Goal: Book appointment/travel/reservation

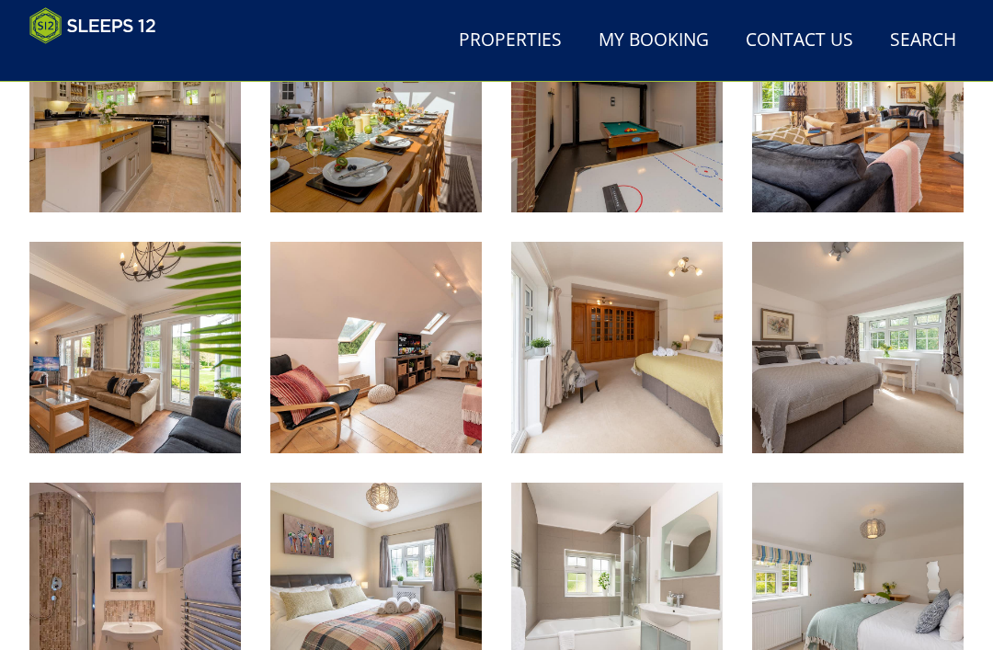
scroll to position [1031, 0]
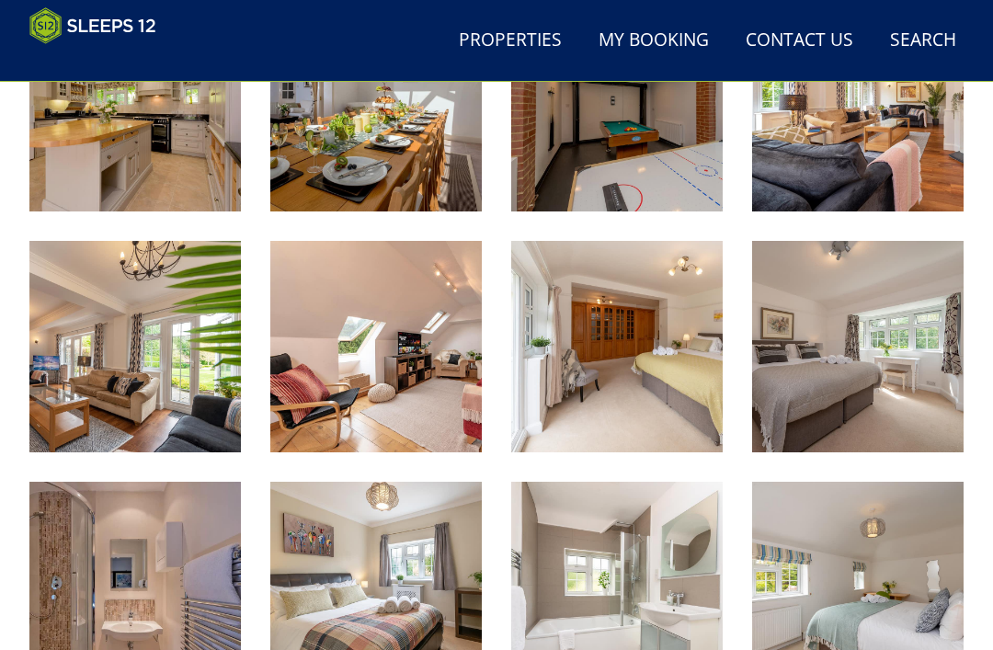
click at [643, 380] on img at bounding box center [617, 347] width 212 height 212
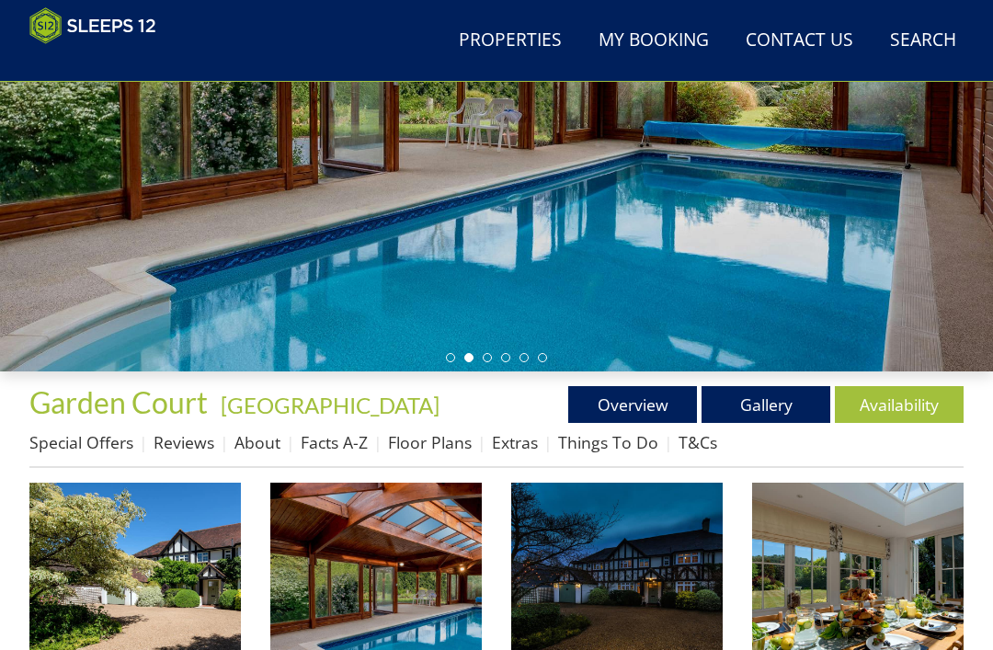
scroll to position [303, 0]
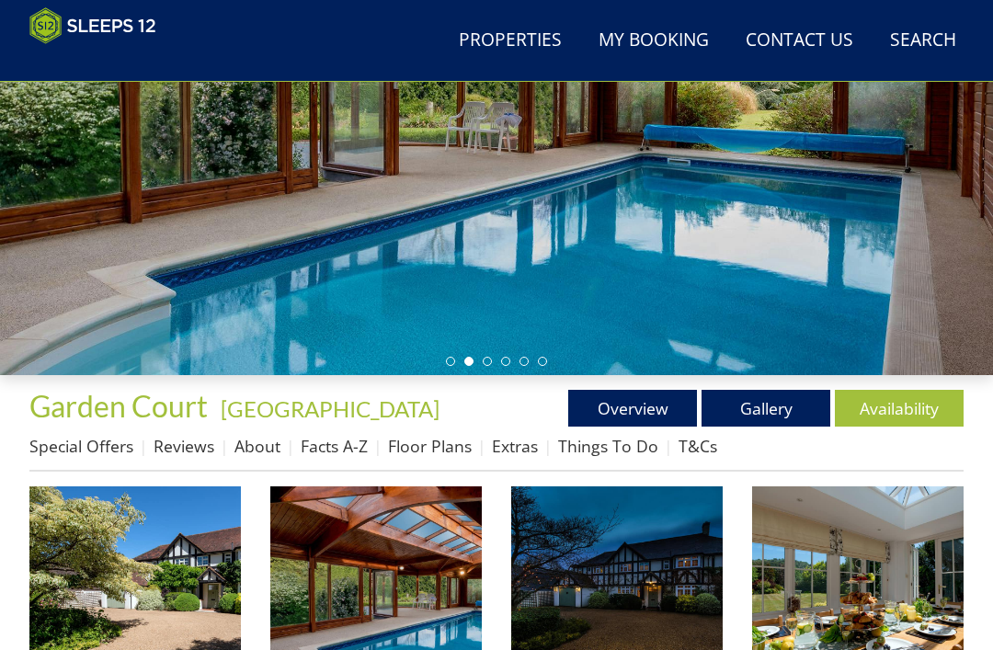
click at [447, 454] on link "Floor Plans" at bounding box center [430, 446] width 84 height 22
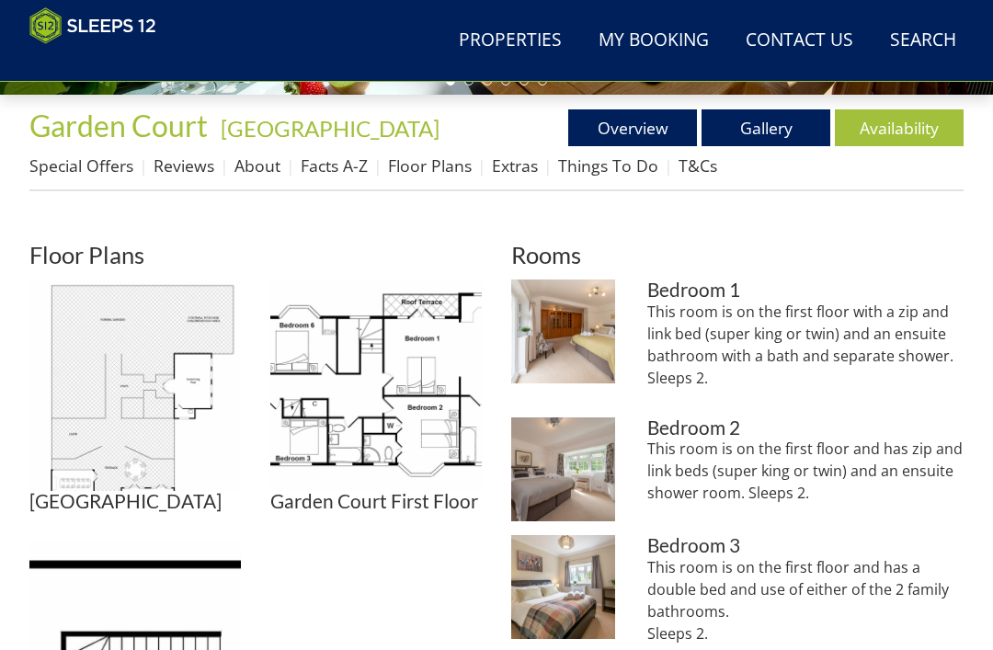
scroll to position [584, 0]
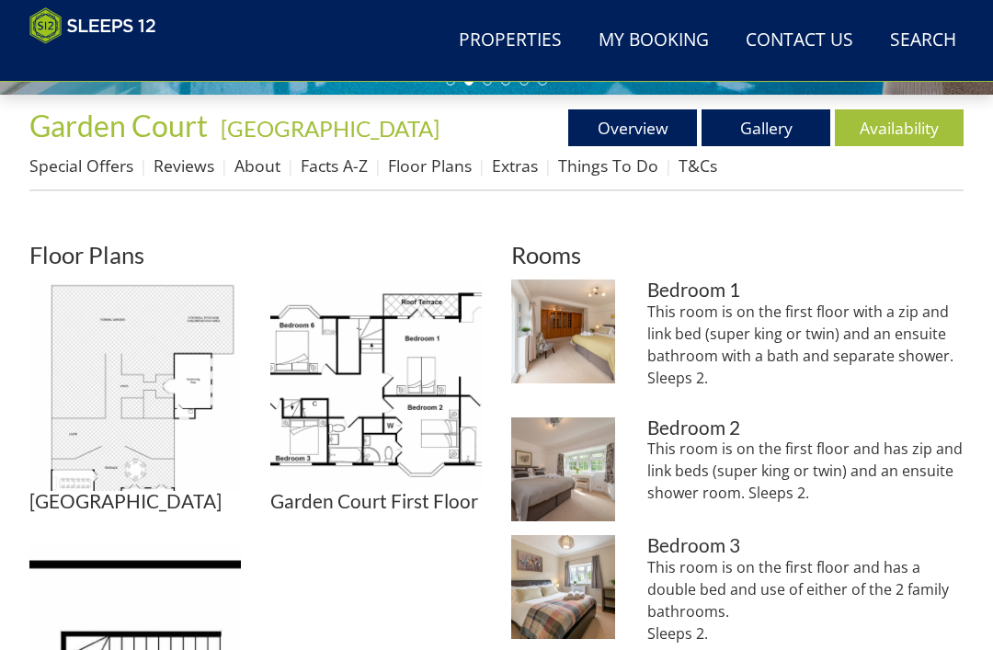
click at [408, 428] on img at bounding box center [376, 386] width 212 height 212
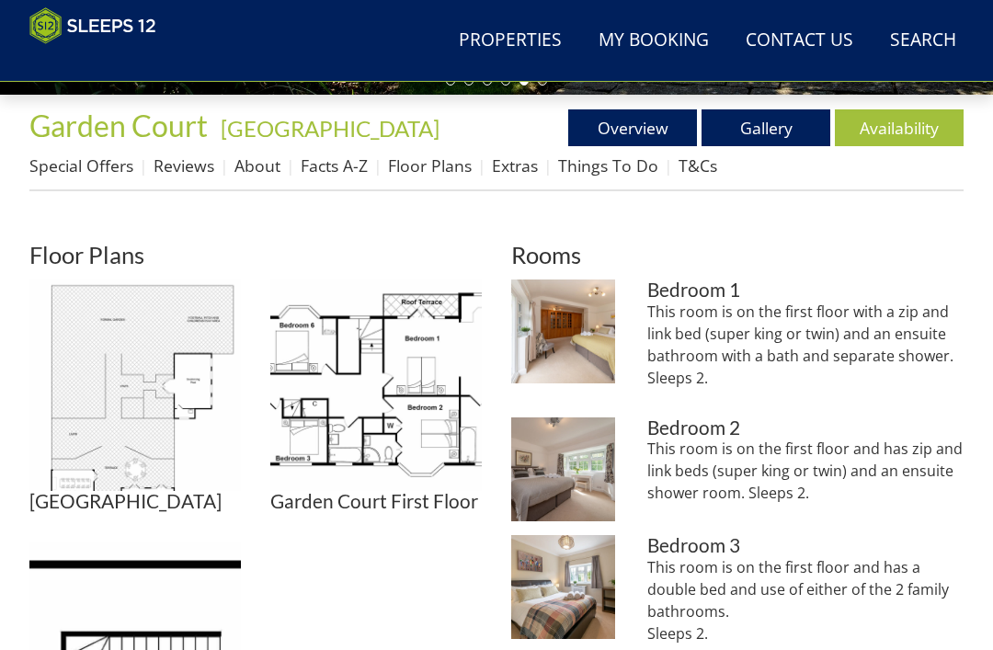
click at [767, 125] on link "Gallery" at bounding box center [766, 127] width 129 height 37
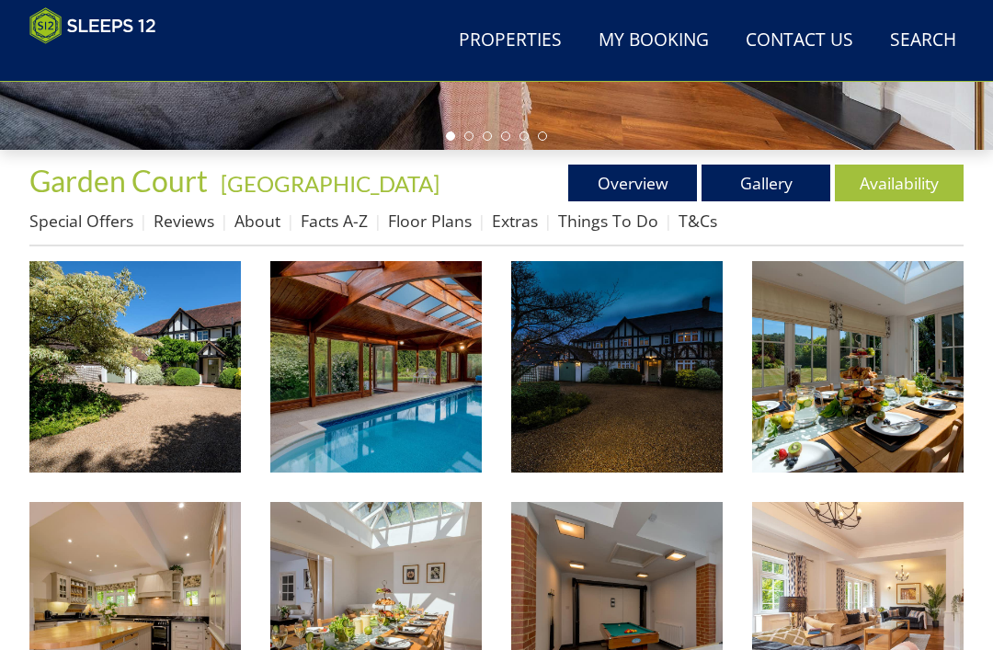
scroll to position [529, 0]
click at [630, 195] on link "Overview" at bounding box center [632, 183] width 129 height 37
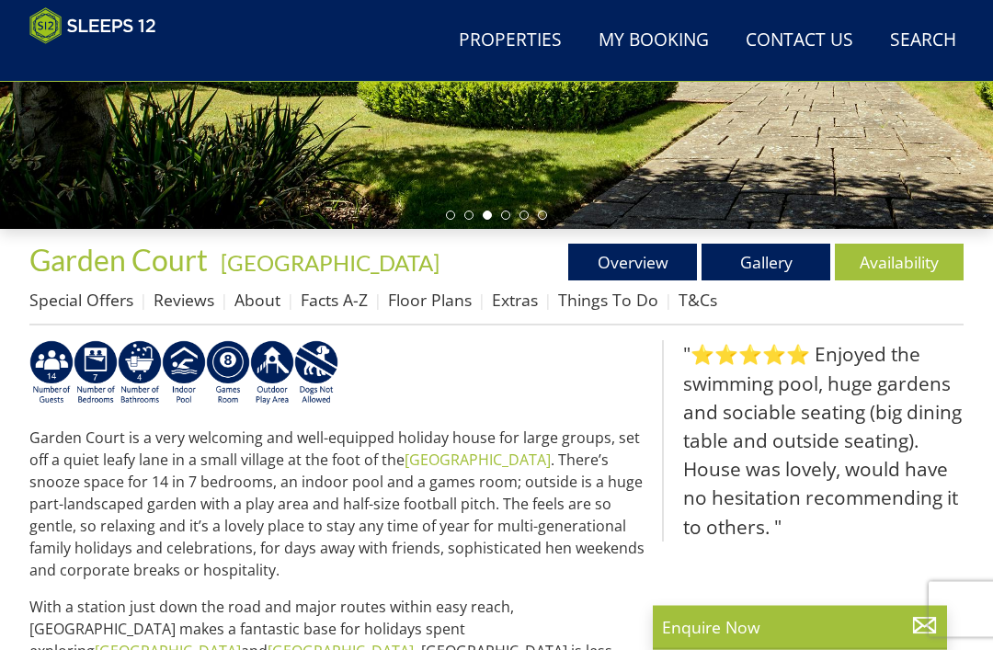
scroll to position [450, 0]
click at [782, 255] on link "Gallery" at bounding box center [766, 262] width 129 height 37
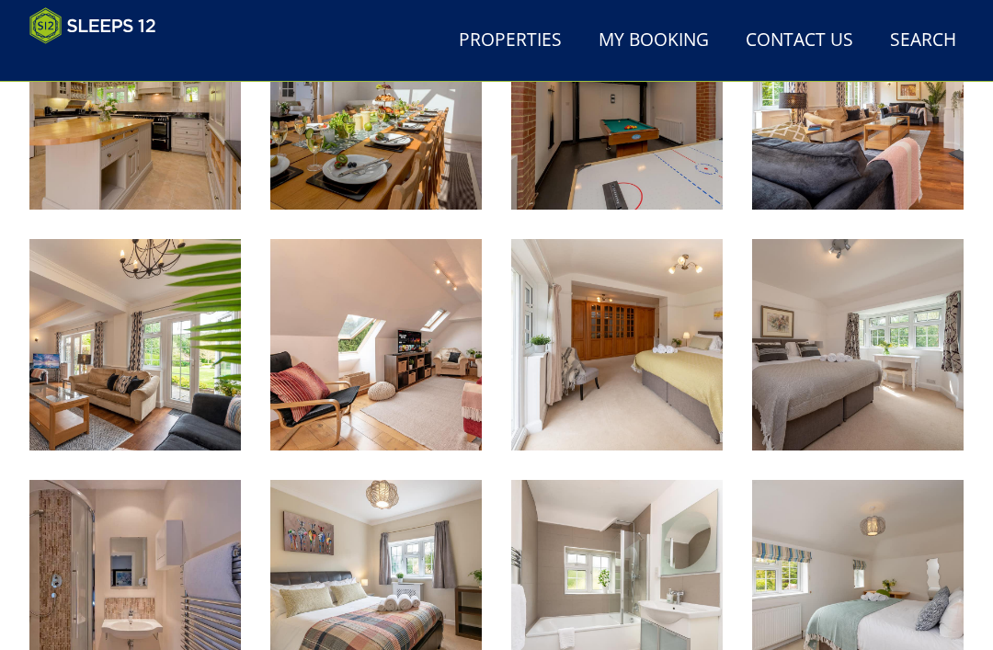
scroll to position [1033, 0]
click at [645, 369] on img at bounding box center [617, 345] width 212 height 212
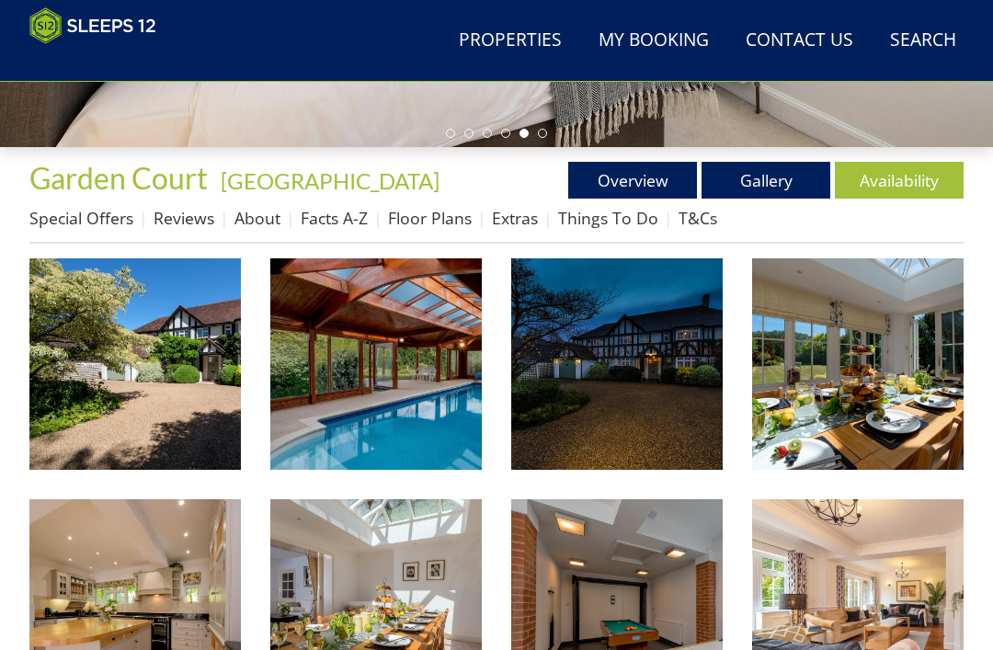
scroll to position [528, 0]
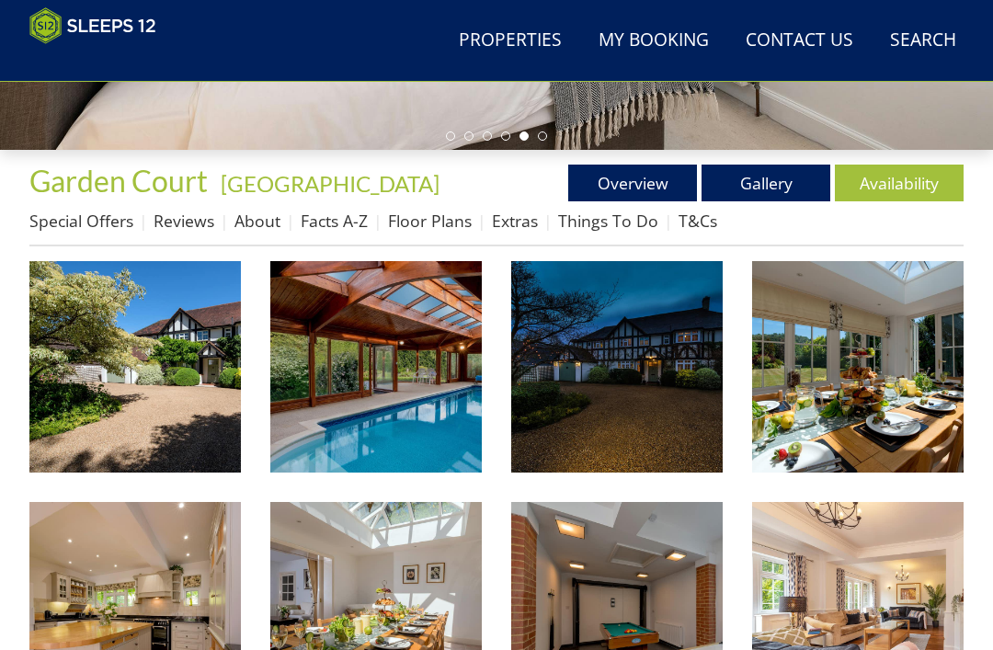
click at [421, 230] on link "Floor Plans" at bounding box center [430, 222] width 84 height 22
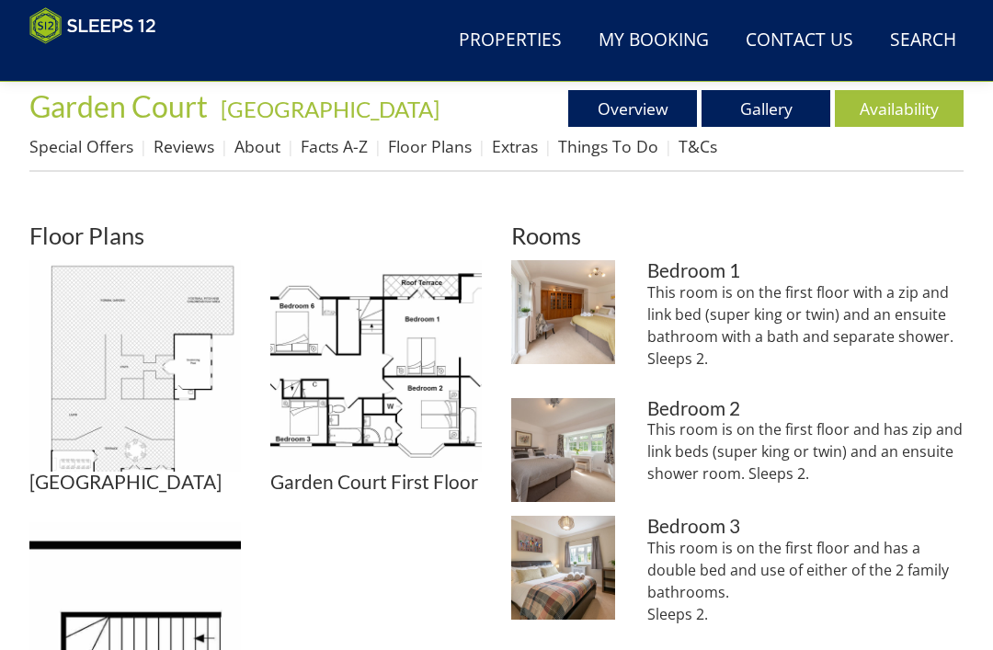
scroll to position [604, 0]
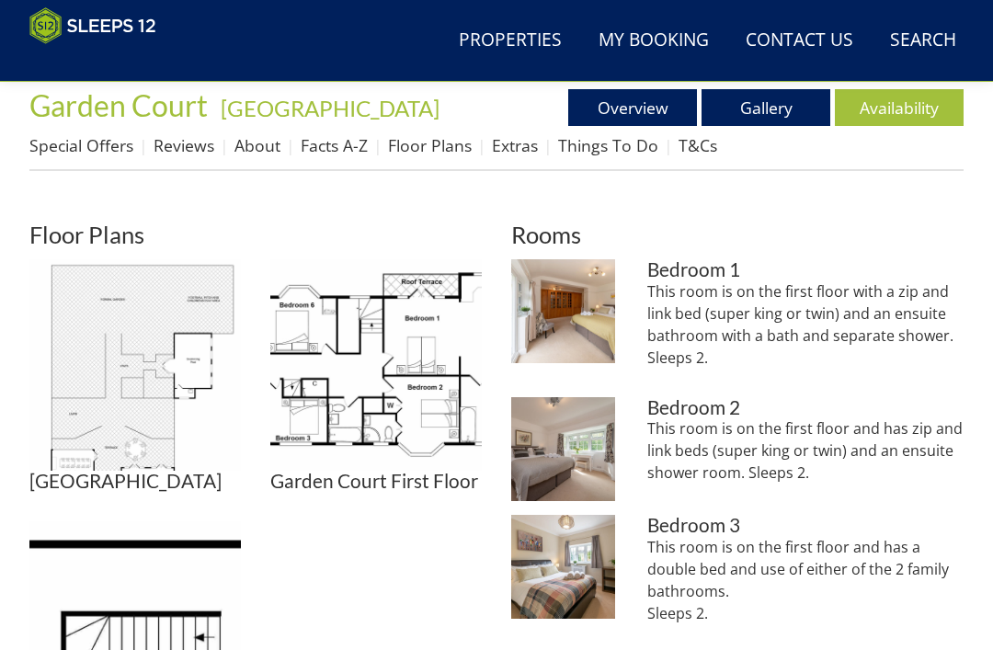
click at [394, 403] on img at bounding box center [376, 365] width 212 height 212
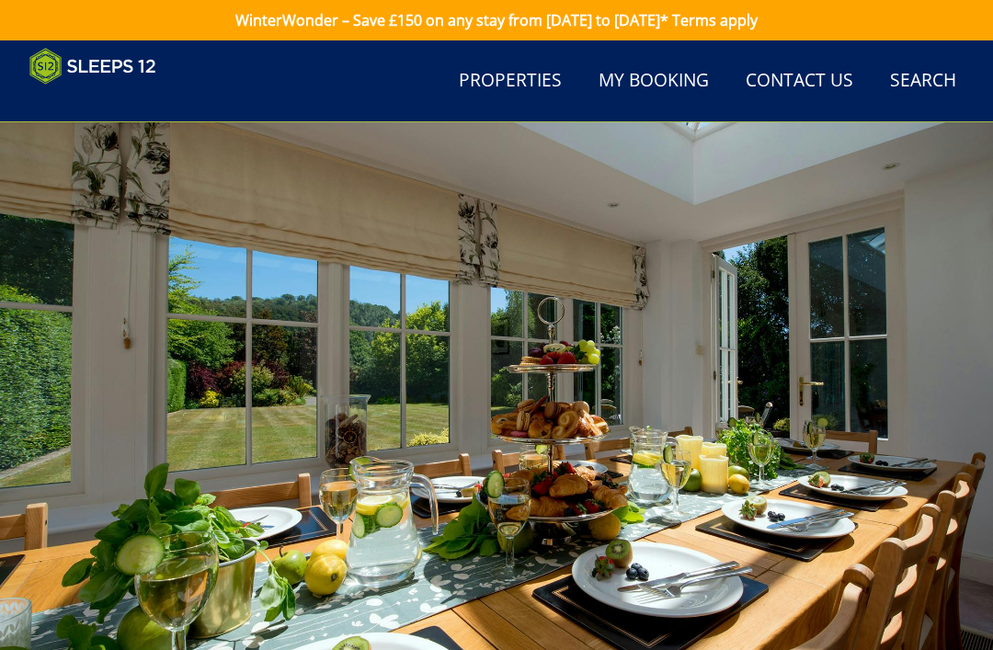
select select "1664"
select select "1666"
select select "1676"
select select "1669"
select select "1677"
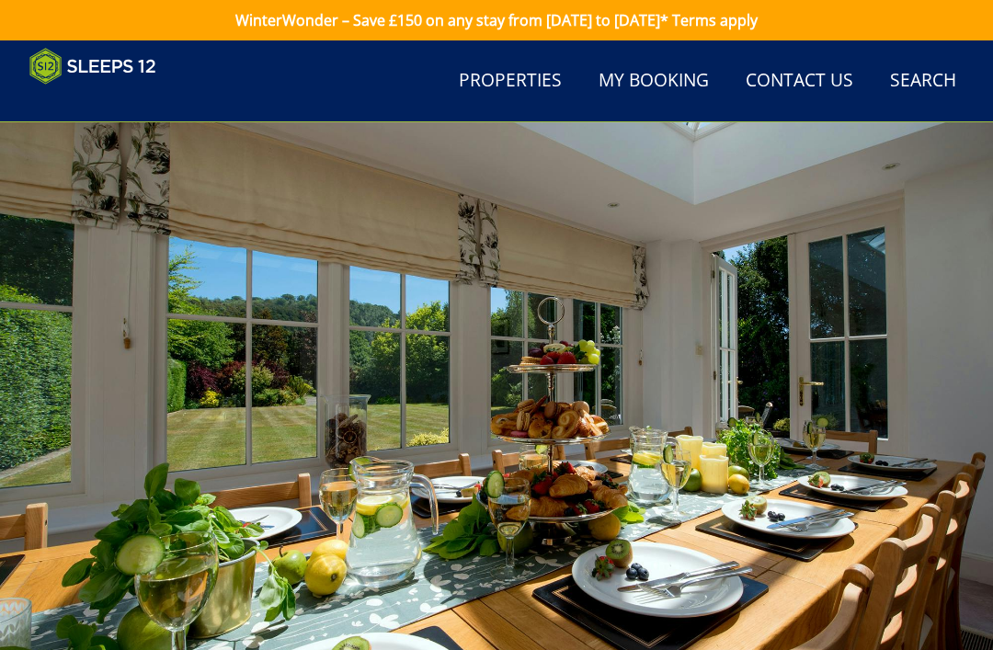
select select "1674"
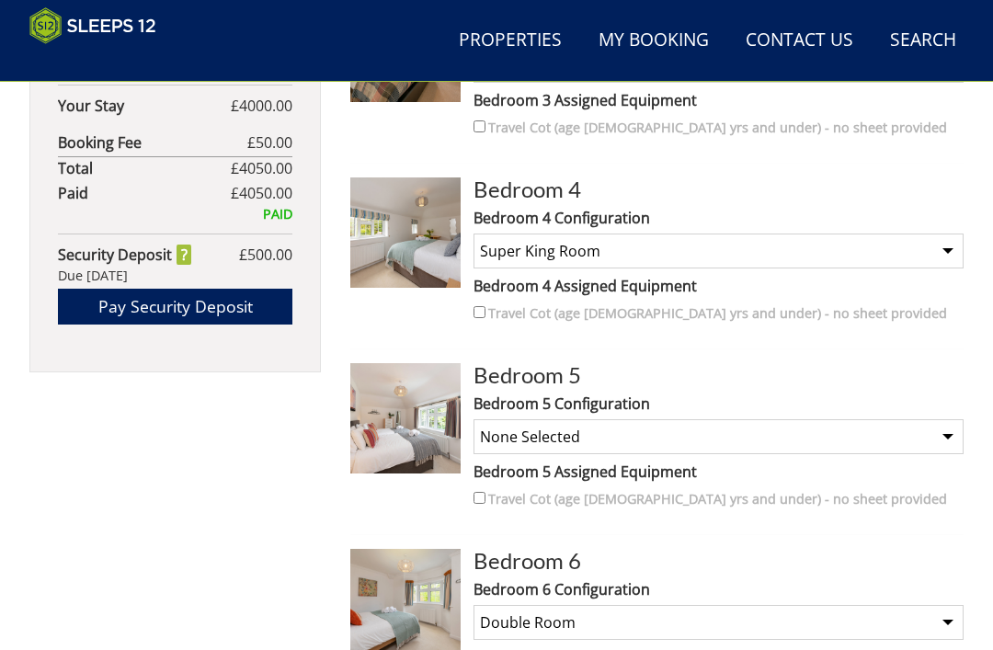
scroll to position [1216, 0]
click at [953, 433] on select "None Selected Super King Room Twin Room" at bounding box center [719, 437] width 490 height 35
select select "1671"
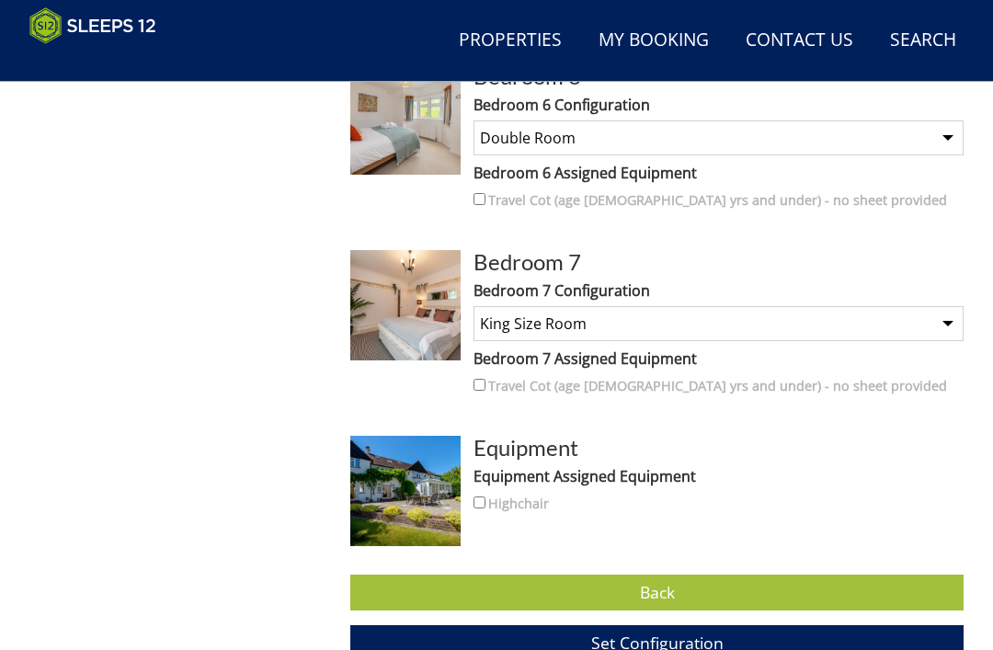
scroll to position [1701, 0]
click at [484, 503] on input "Highchair" at bounding box center [480, 503] width 12 height 12
checkbox input "true"
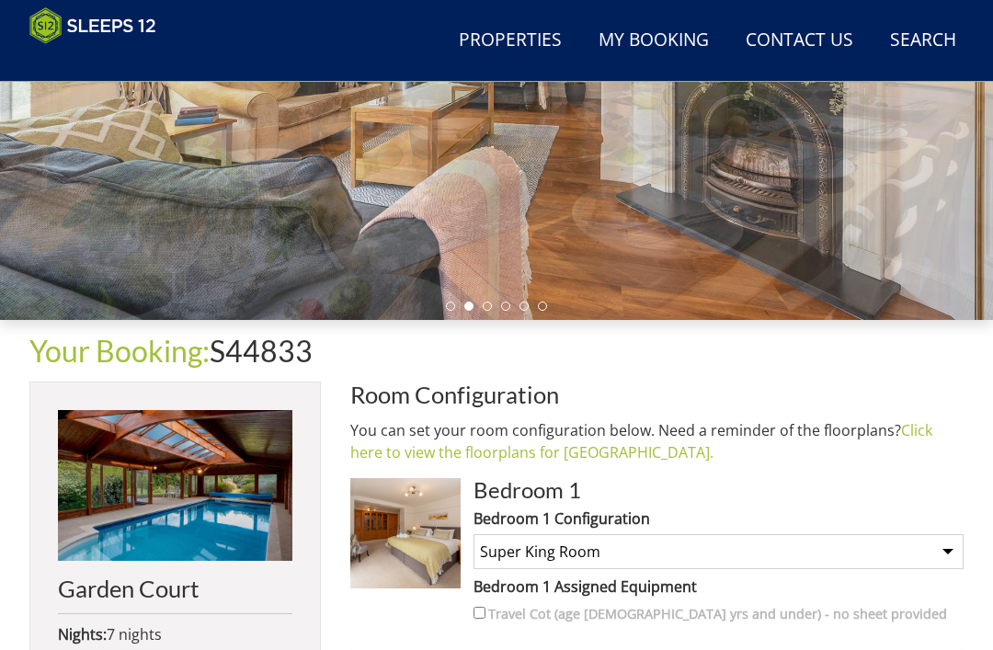
scroll to position [355, 0]
